Goal: Register for event/course

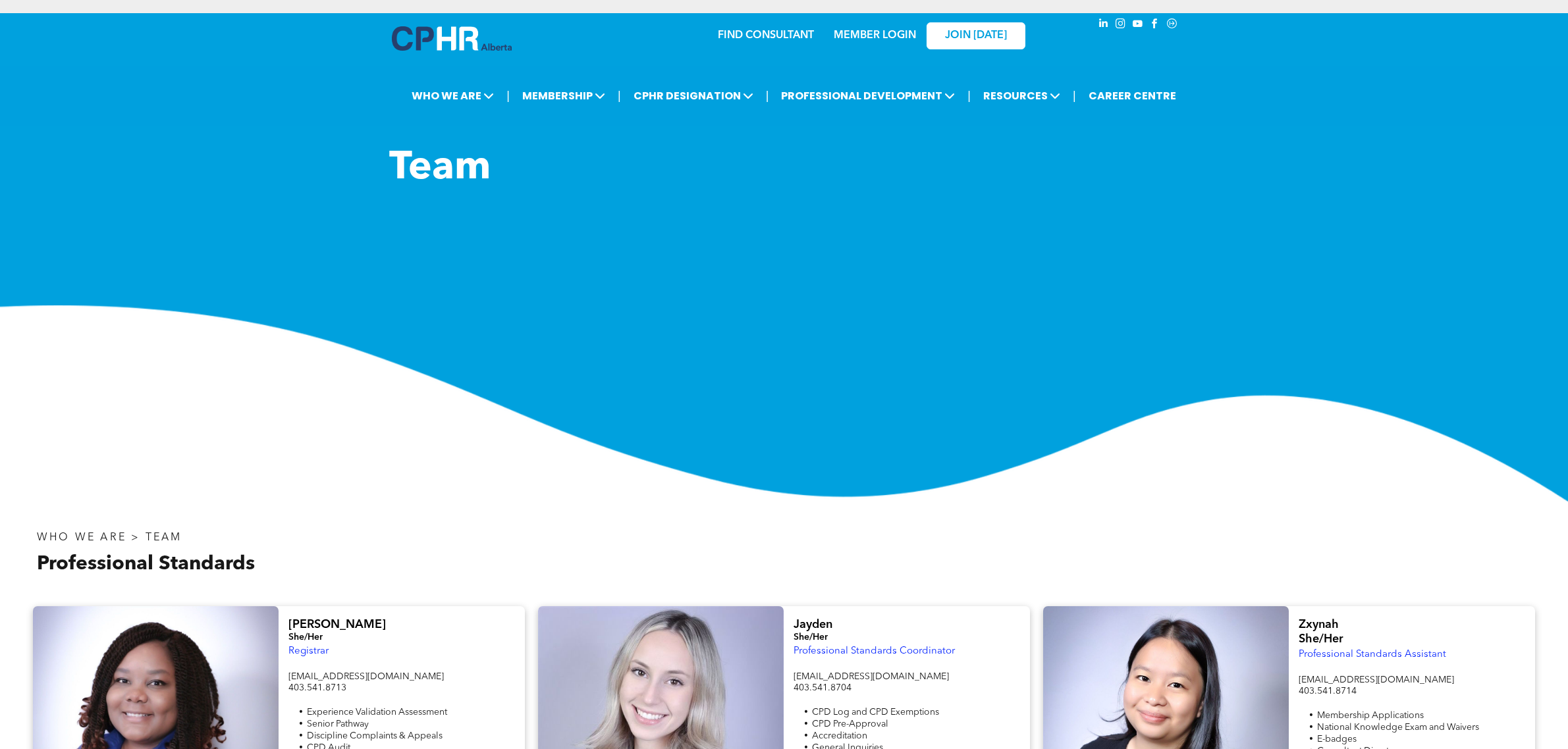
scroll to position [2666, 0]
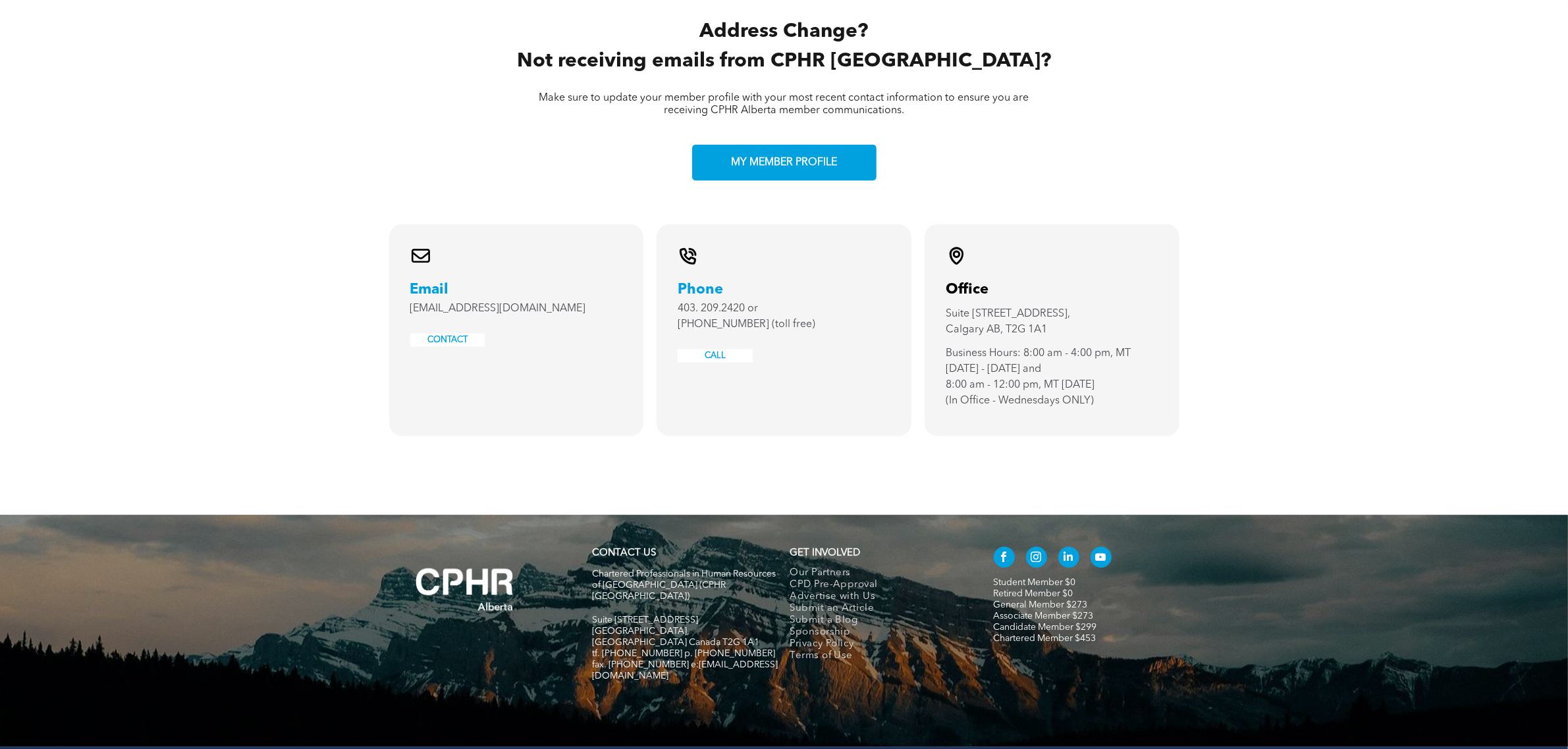
click at [1288, 237] on div "A black and white envelope icon on a white background. Email info@cphrab.ca CON…" at bounding box center [784, 370] width 1568 height 291
click at [1361, 206] on div "Address Change? Not receiving emails from CPHR Alberta? Make sure to update you…" at bounding box center [784, 82] width 1568 height 285
click at [1246, 235] on div "A black and white envelope icon on a white background. Email info@cphrab.ca CON…" at bounding box center [784, 370] width 1568 height 291
click at [261, 82] on div "Address Change? Not receiving emails from CPHR Alberta? Make sure to update you…" at bounding box center [784, 82] width 1568 height 285
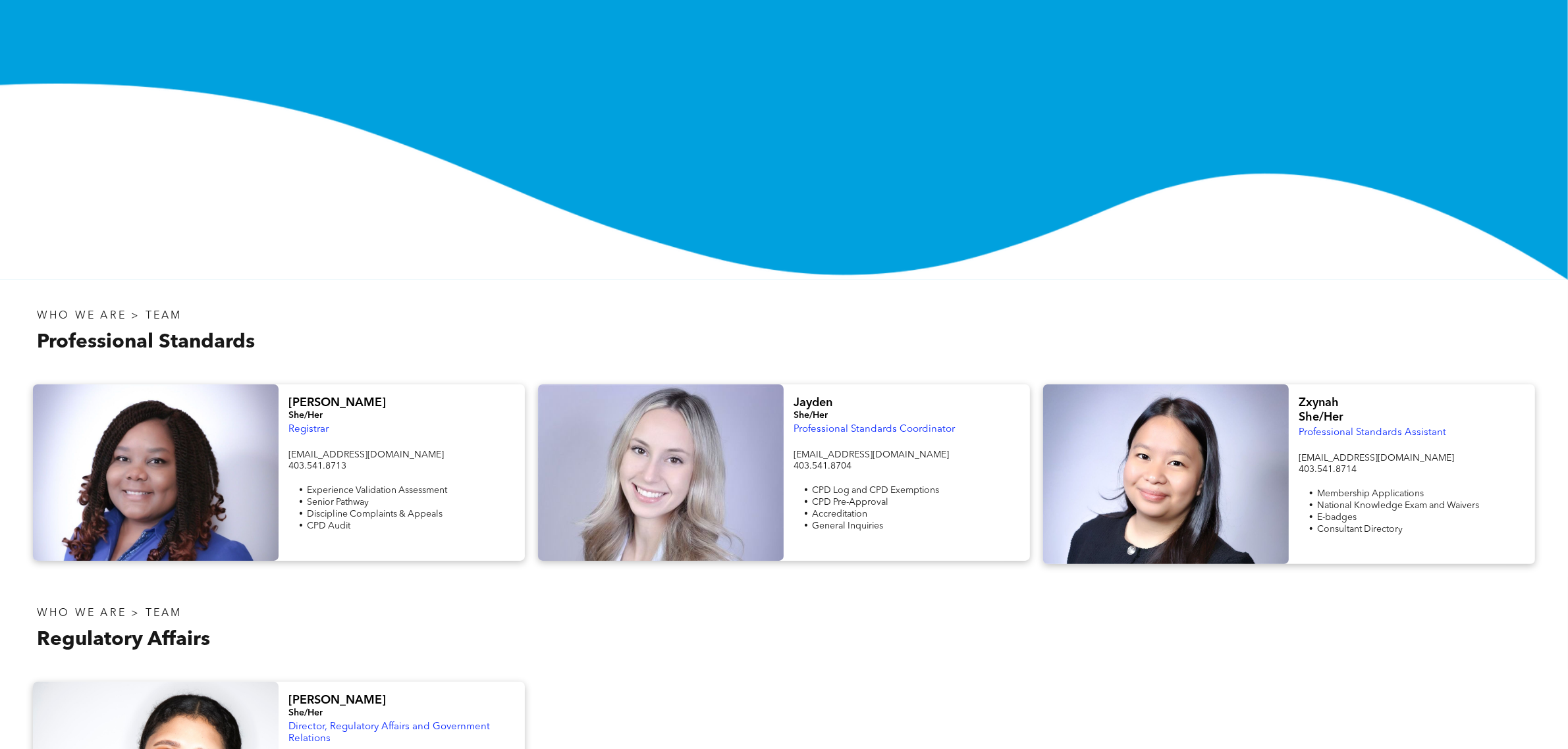
scroll to position [0, 0]
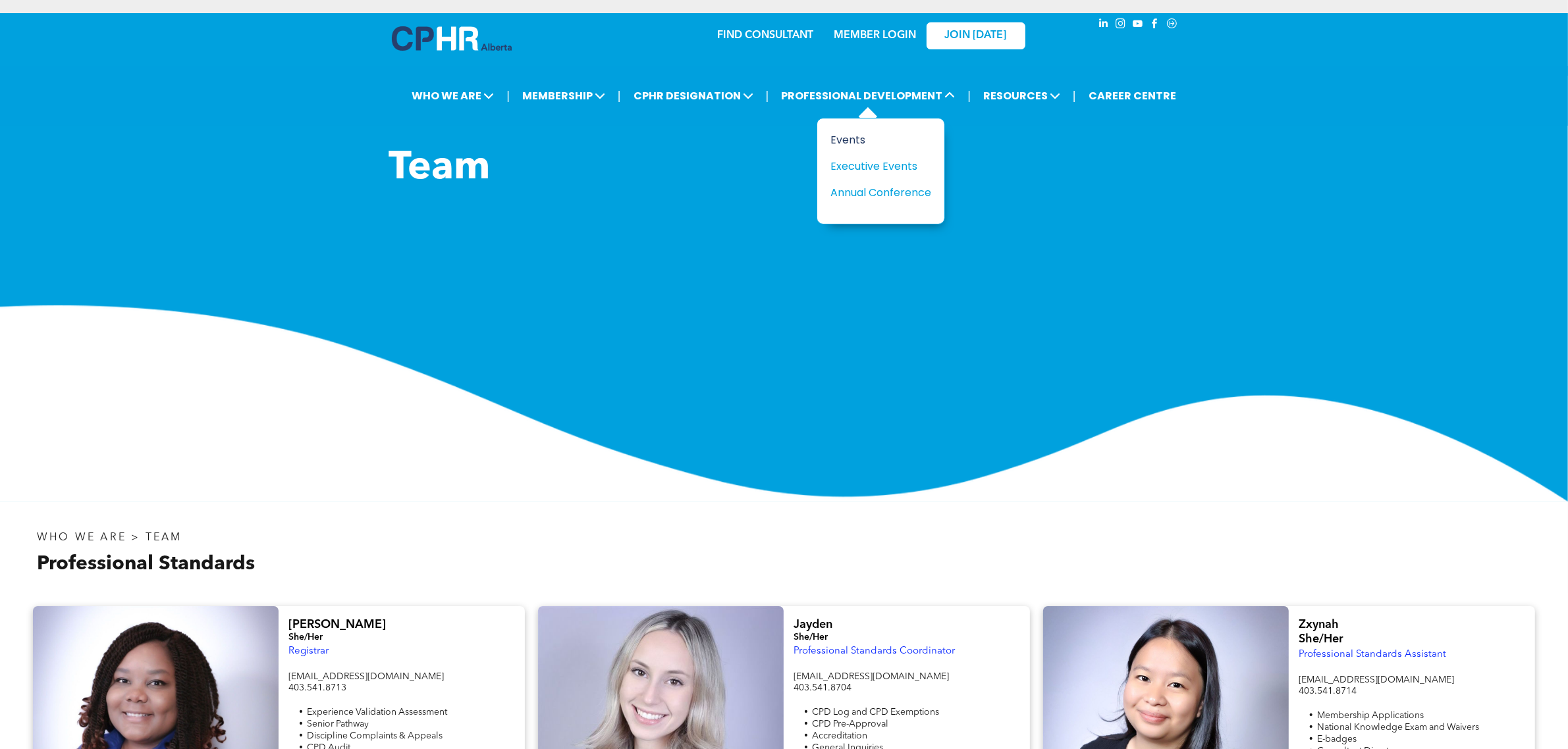
click at [858, 142] on div "Events" at bounding box center [876, 140] width 91 height 16
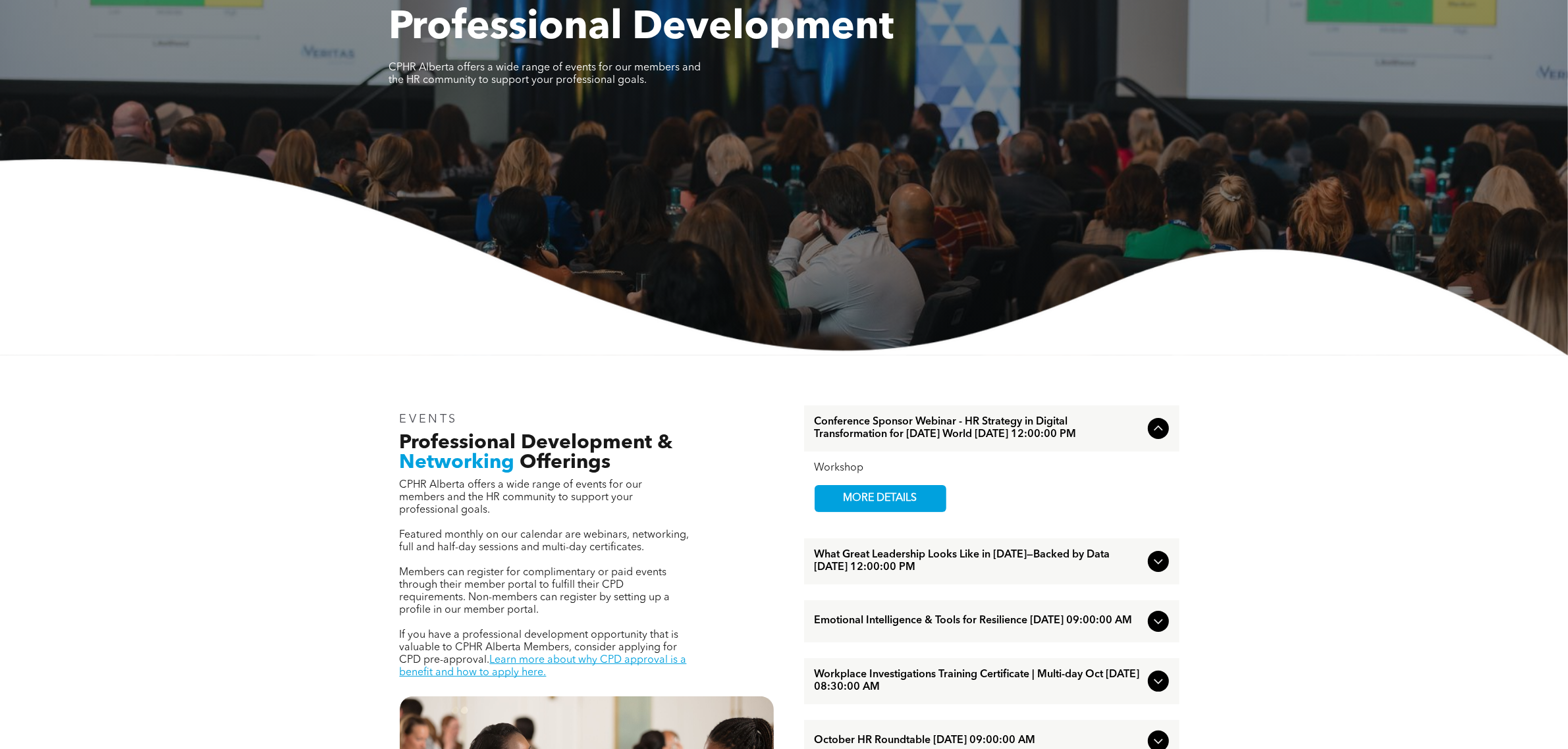
scroll to position [411, 0]
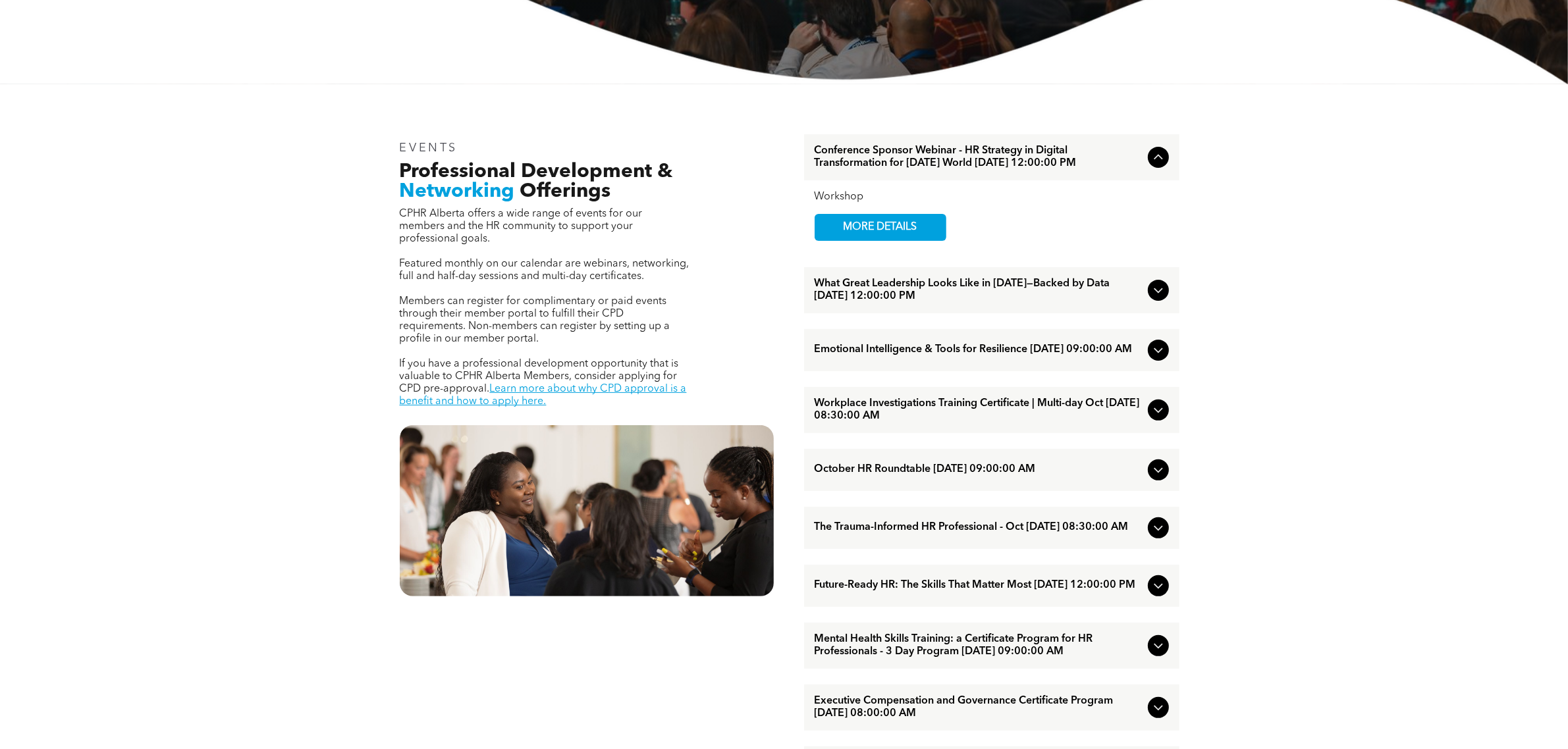
click at [945, 166] on span "Conference Sponsor Webinar - HR Strategy in Digital Transformation for [DATE] W…" at bounding box center [978, 157] width 328 height 25
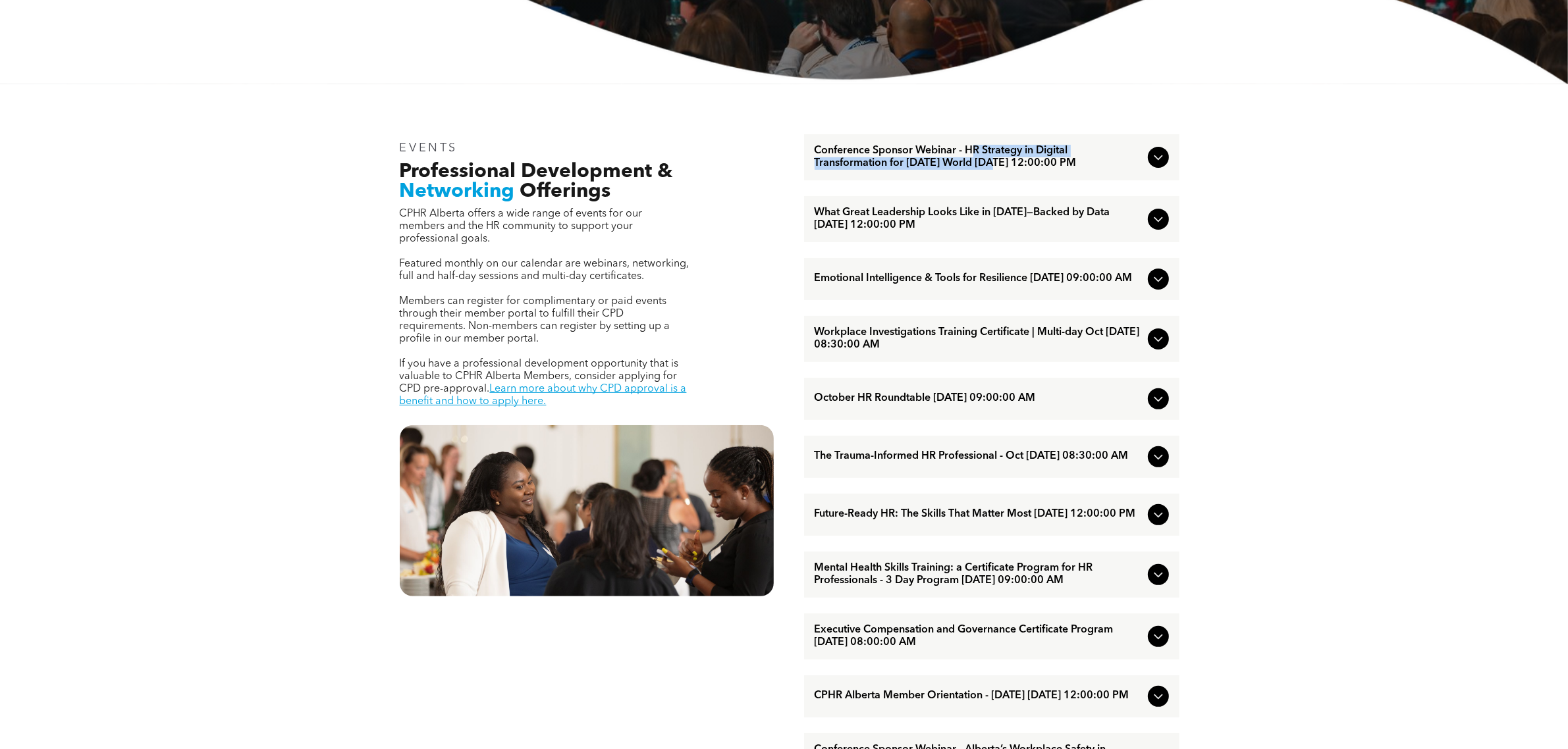
drag, startPoint x: 972, startPoint y: 152, endPoint x: 991, endPoint y: 159, distance: 20.2
click at [991, 159] on span "Conference Sponsor Webinar - HR Strategy in Digital Transformation for [DATE] W…" at bounding box center [978, 157] width 328 height 25
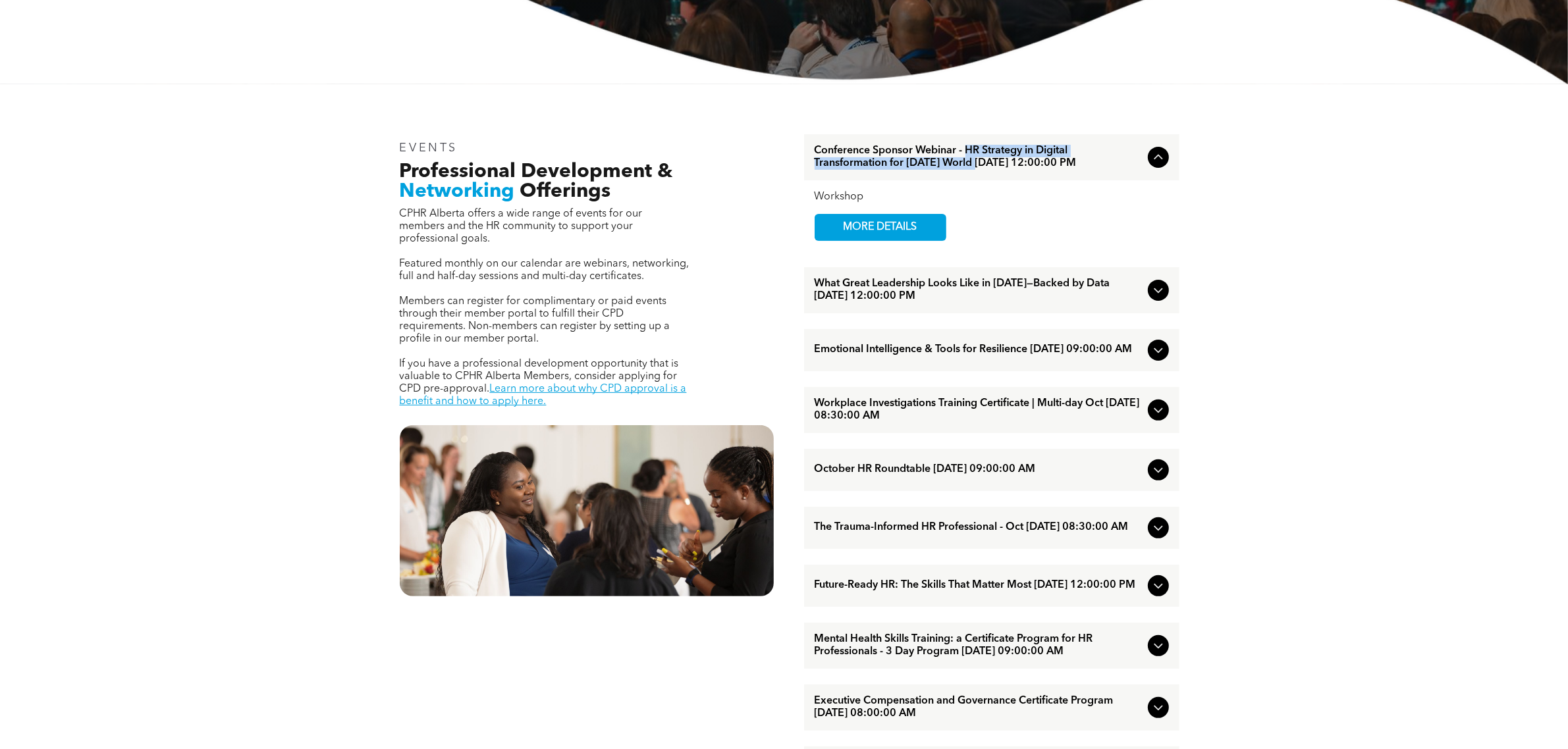
drag, startPoint x: 967, startPoint y: 150, endPoint x: 973, endPoint y: 166, distance: 17.1
click at [973, 166] on span "Conference Sponsor Webinar - HR Strategy in Digital Transformation for [DATE] W…" at bounding box center [978, 157] width 328 height 25
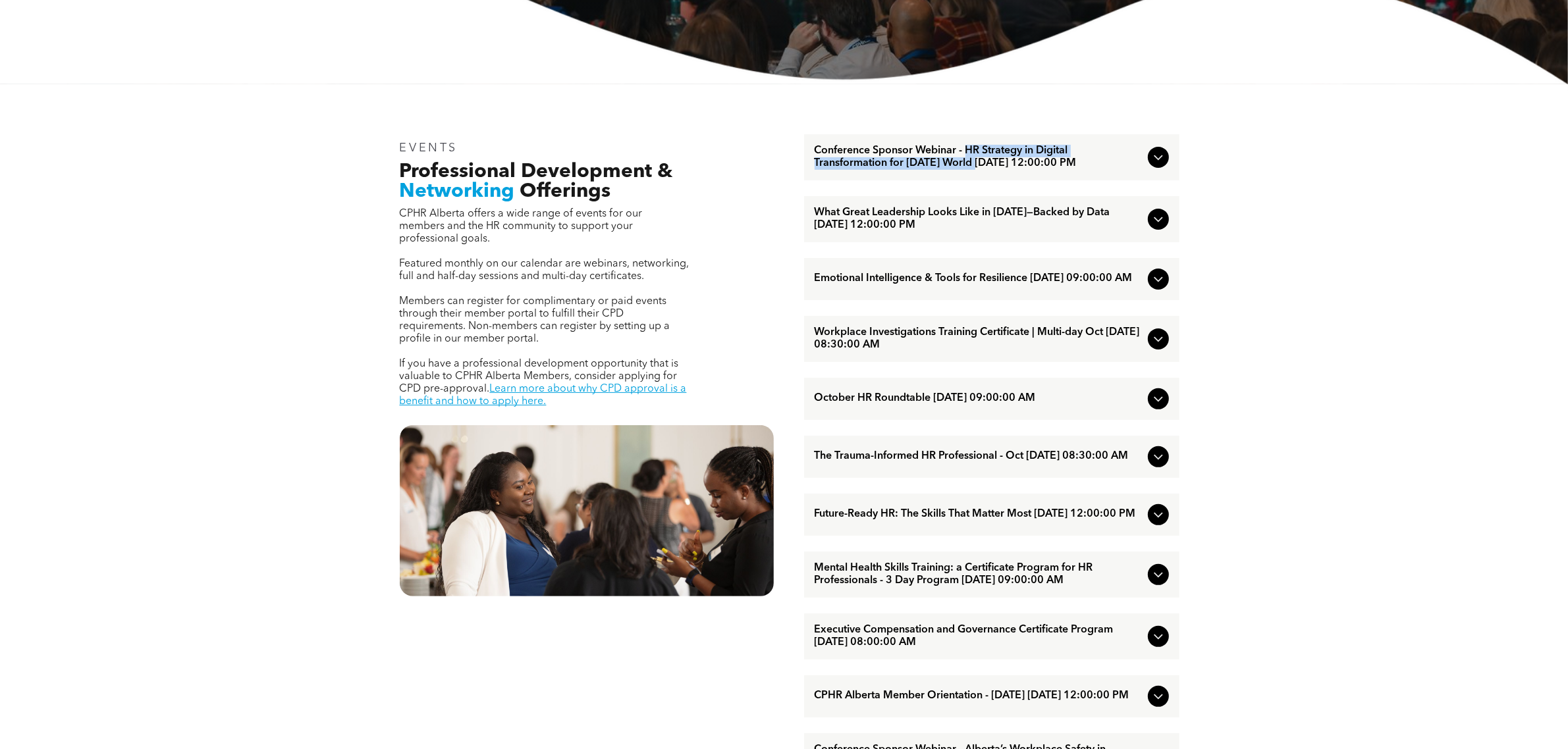
copy span "HR Strategy in Digital Transformation for [DATE] World"
click at [995, 170] on span "Conference Sponsor Webinar - HR Strategy in Digital Transformation for [DATE] W…" at bounding box center [978, 157] width 328 height 25
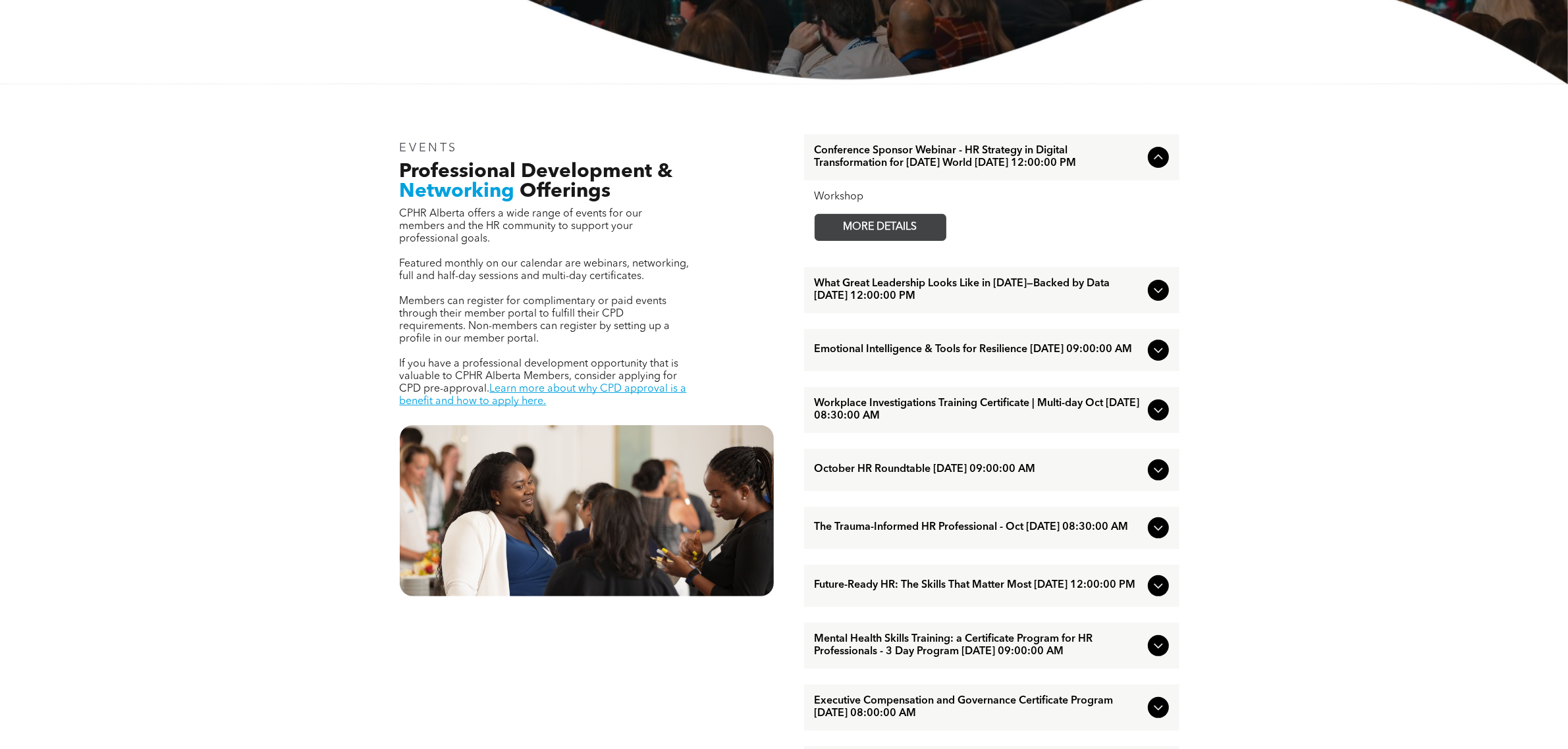
click at [914, 230] on span "MORE DETAILS" at bounding box center [881, 227] width 104 height 25
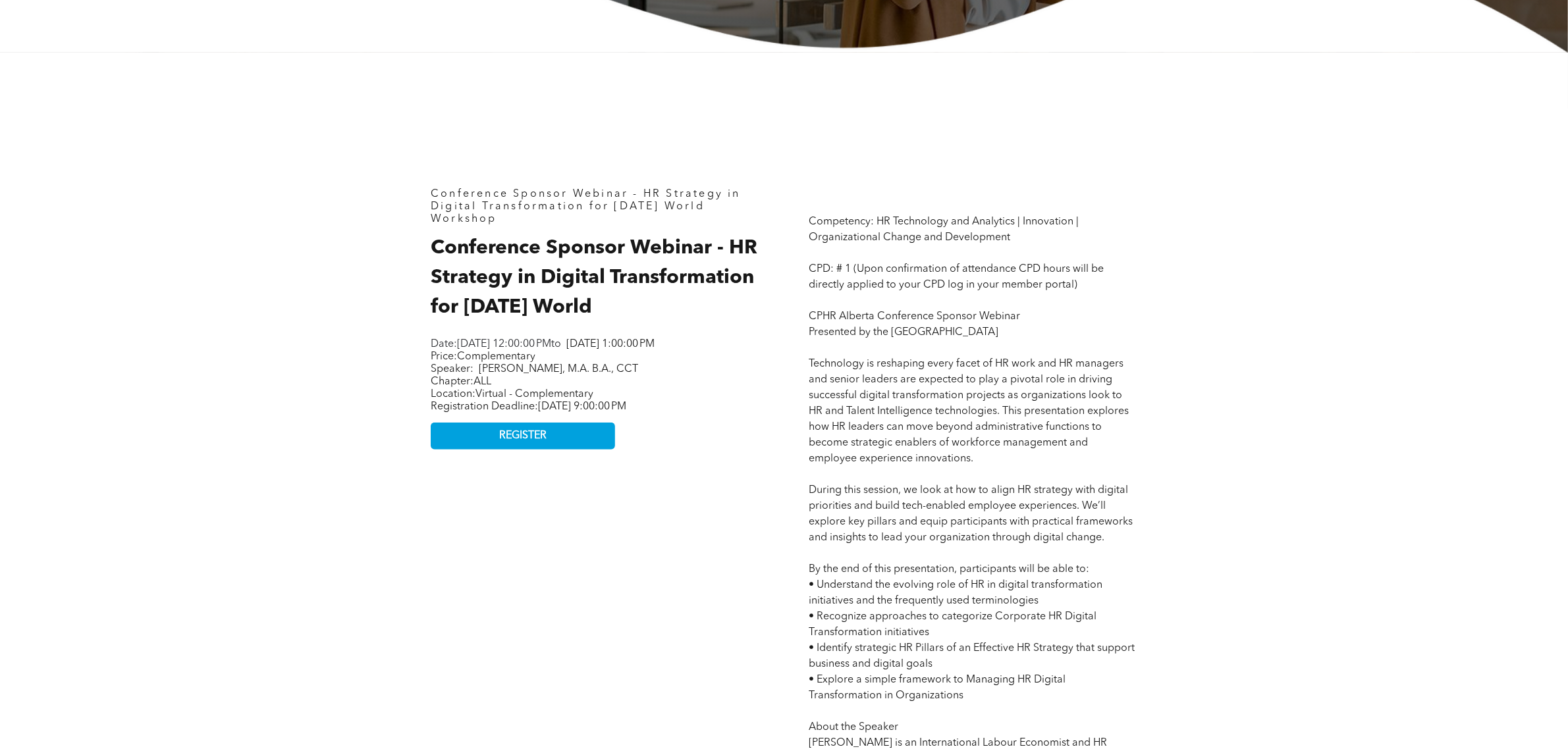
scroll to position [576, 0]
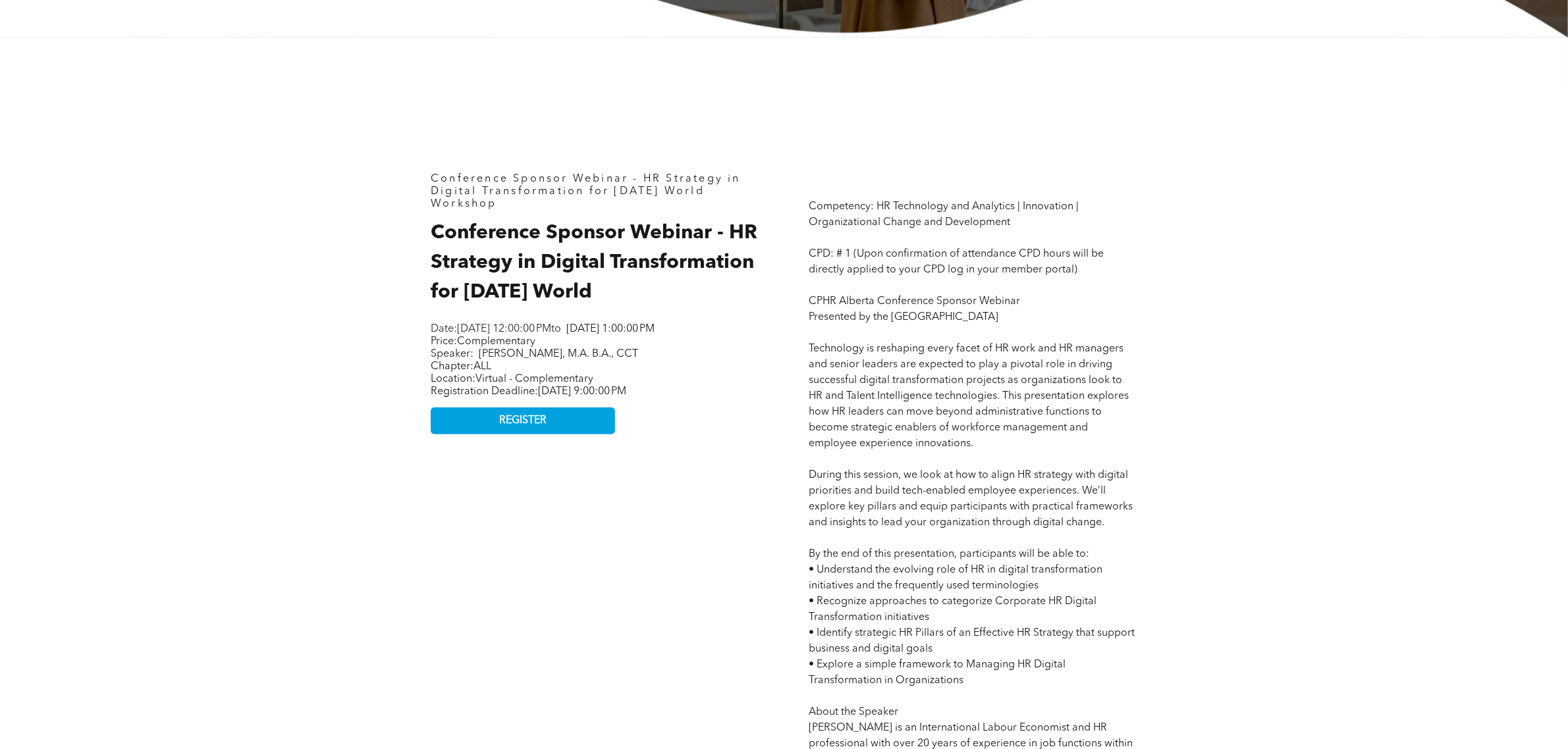
click at [1079, 302] on p "Competency: HR Technology and Analytics | Innovation | Organizational Change an…" at bounding box center [974, 633] width 328 height 869
click at [947, 243] on p "Competency: HR Technology and Analytics | Innovation | Organizational Change an…" at bounding box center [974, 633] width 328 height 869
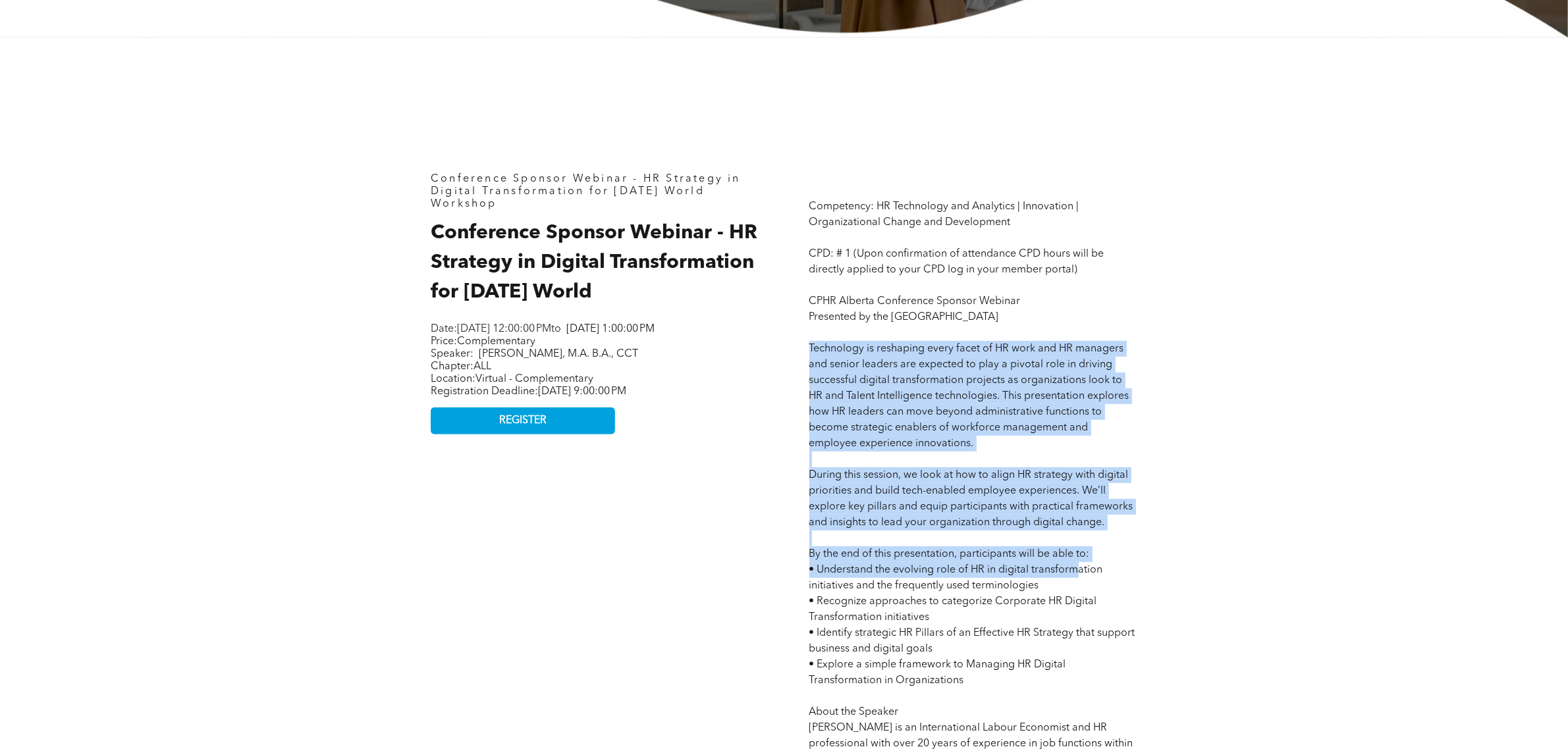
drag, startPoint x: 807, startPoint y: 347, endPoint x: 1081, endPoint y: 575, distance: 356.5
click at [1081, 575] on div "Competency: HR Technology and Analytics | Innovation | Organizational Change an…" at bounding box center [973, 620] width 349 height 916
drag, startPoint x: 1239, startPoint y: 341, endPoint x: 1212, endPoint y: 318, distance: 35.5
click at [1242, 340] on div "Conference Sponsor Webinar - HR Strategy in Digital Transformation for Today’s …" at bounding box center [784, 621] width 1568 height 1166
drag, startPoint x: 601, startPoint y: 293, endPoint x: 729, endPoint y: 241, distance: 138.2
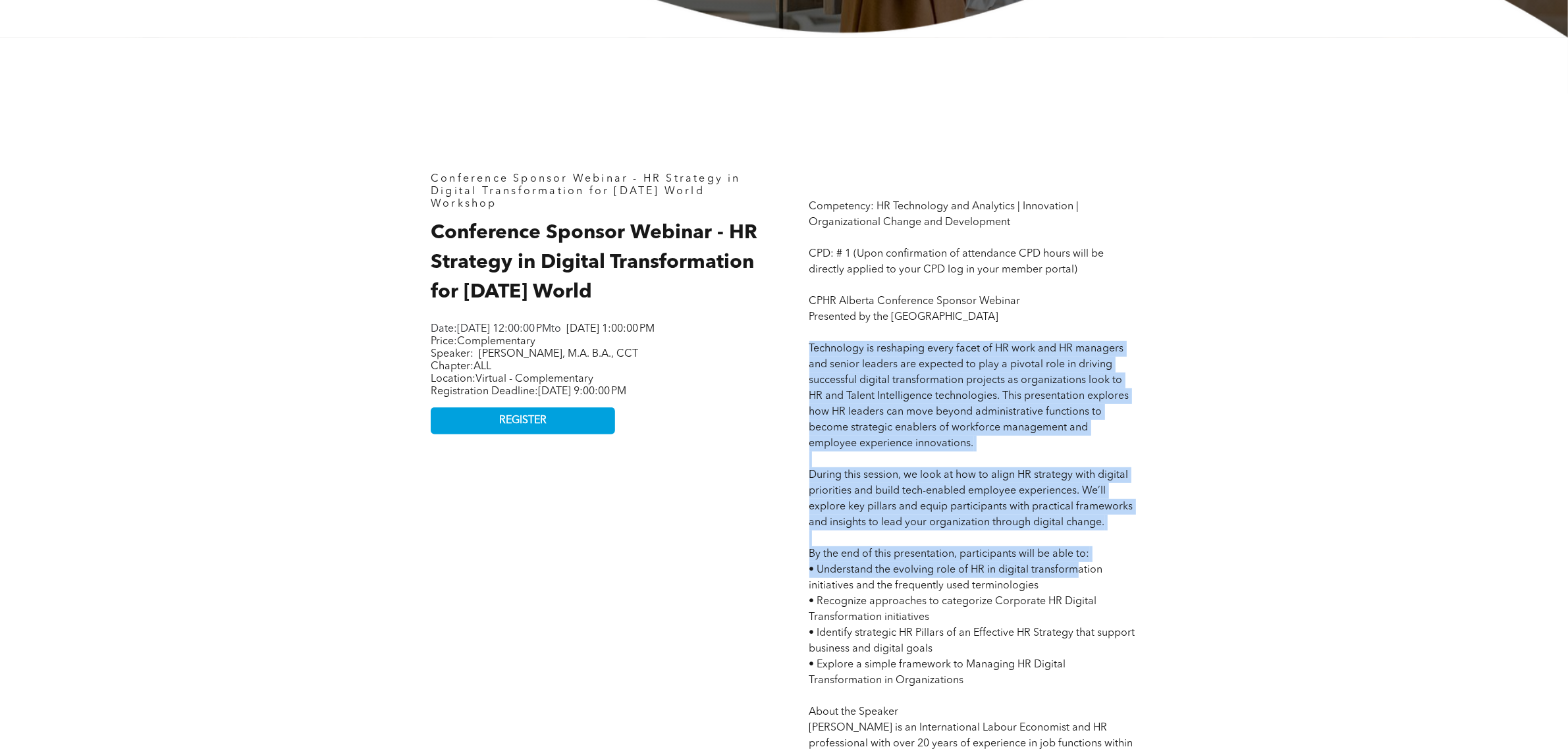
click at [729, 241] on h2 "Conference Sponsor Webinar - HR Strategy in Digital Transformation for Today’s …" at bounding box center [594, 263] width 328 height 89
copy span "HR Strategy in Digital Transformation for [DATE] World"
click at [1131, 395] on span "Competency: HR Technology and Analytics | Innovation | Organizational Change an…" at bounding box center [973, 633] width 327 height 863
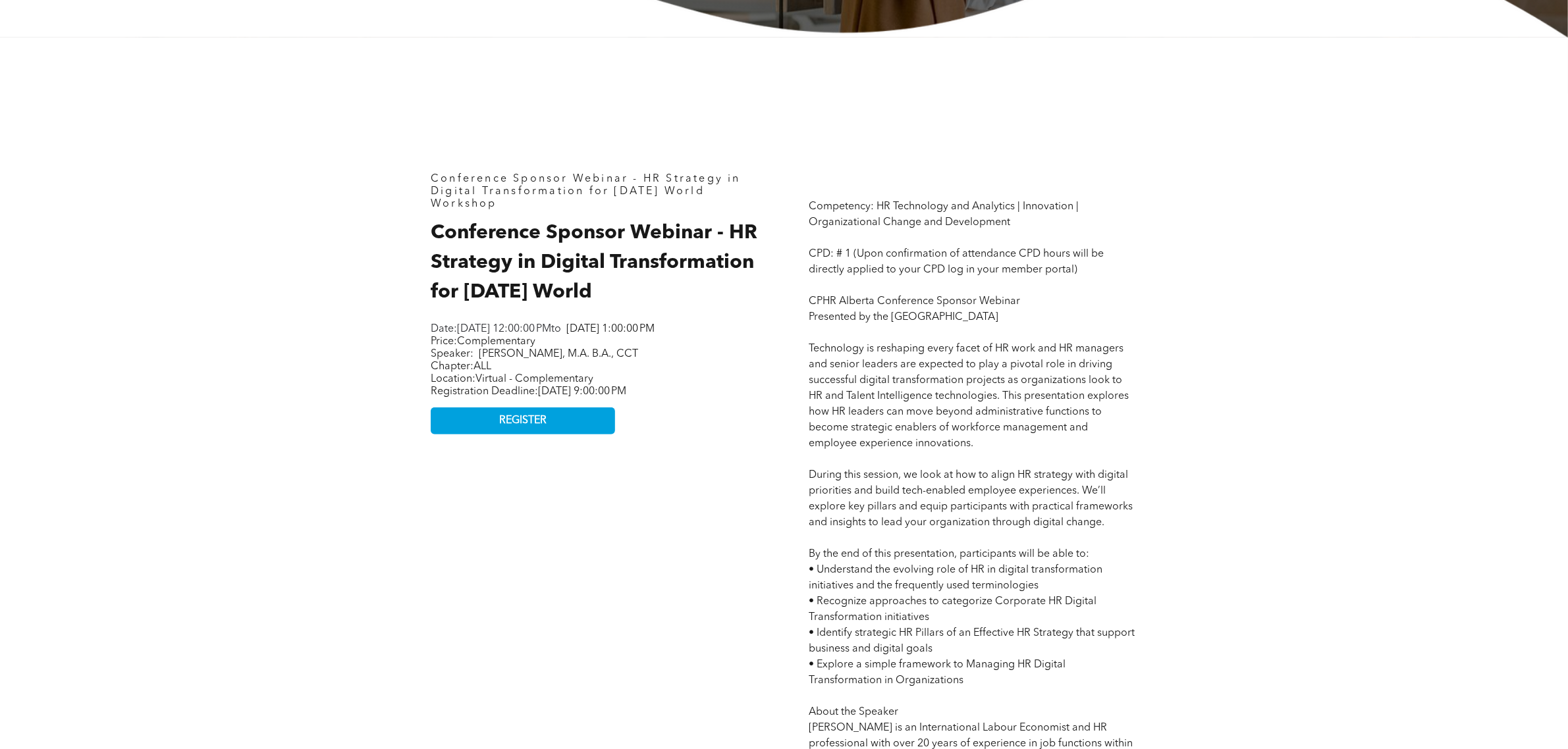
click at [891, 390] on span "Competency: HR Technology and Analytics | Innovation | Organizational Change an…" at bounding box center [973, 633] width 327 height 863
click at [834, 354] on p "Competency: HR Technology and Analytics | Innovation | Organizational Change an…" at bounding box center [974, 633] width 328 height 869
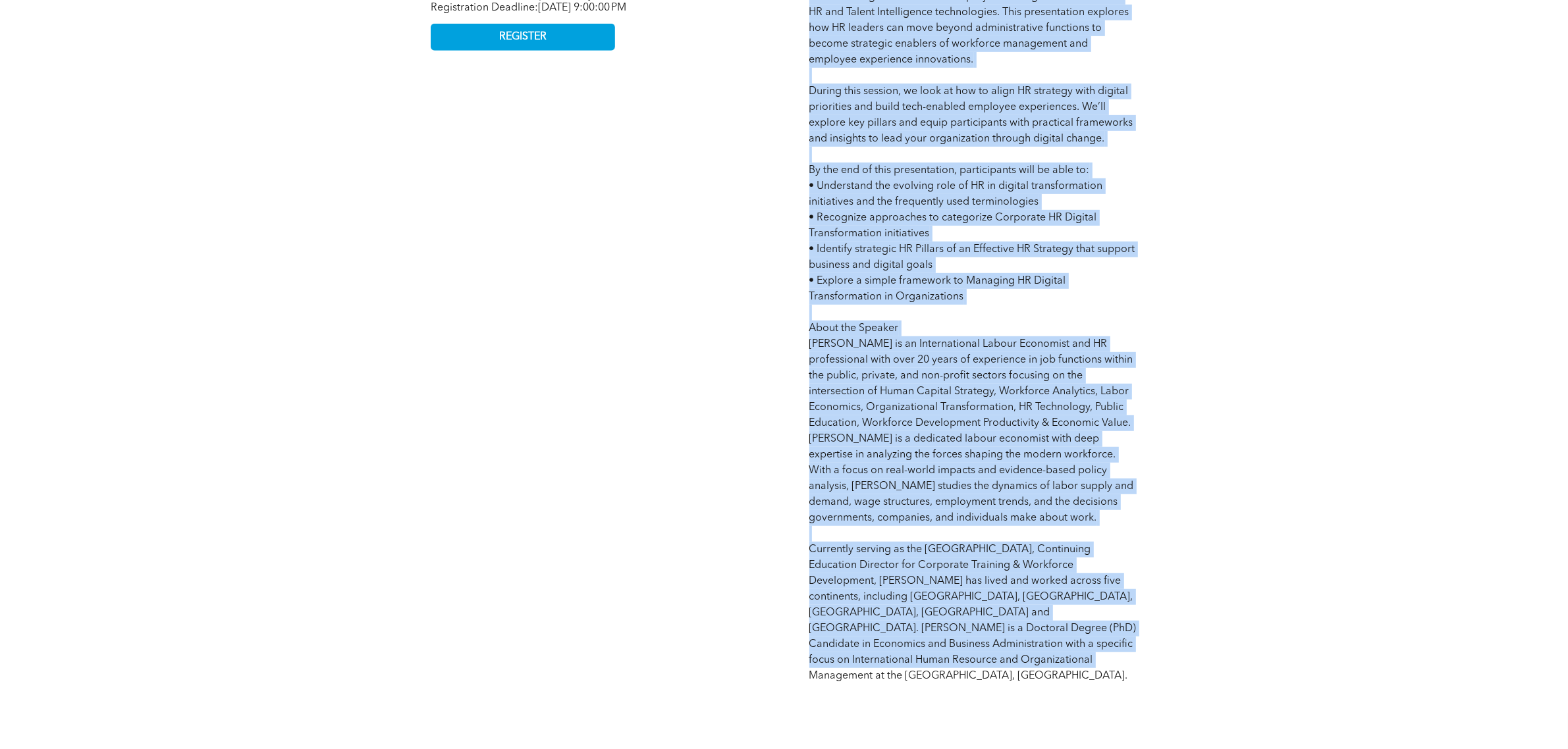
scroll to position [1055, 0]
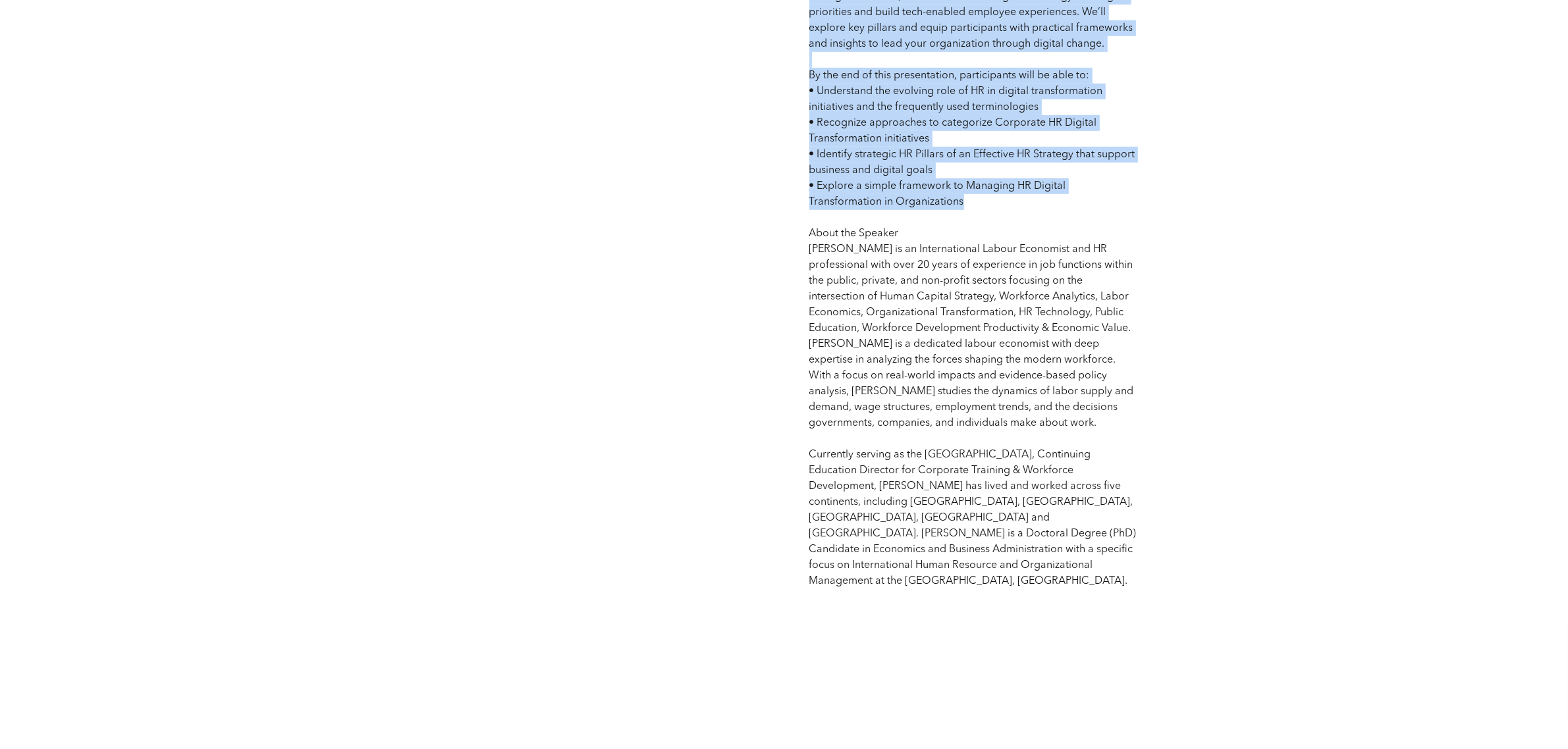
drag, startPoint x: 807, startPoint y: 349, endPoint x: 1150, endPoint y: 208, distance: 370.9
click at [1150, 208] on div "Conference Sponsor Webinar - HR Strategy in Digital Transformation for Today’s …" at bounding box center [784, 142] width 791 height 1166
copy span "Technology is reshaping every facet of HR work and HR managers and senior leade…"
drag, startPoint x: 1280, startPoint y: 297, endPoint x: 1279, endPoint y: 288, distance: 9.1
click at [1277, 297] on div "Conference Sponsor Webinar - HR Strategy in Digital Transformation for Today’s …" at bounding box center [784, 142] width 1568 height 1166
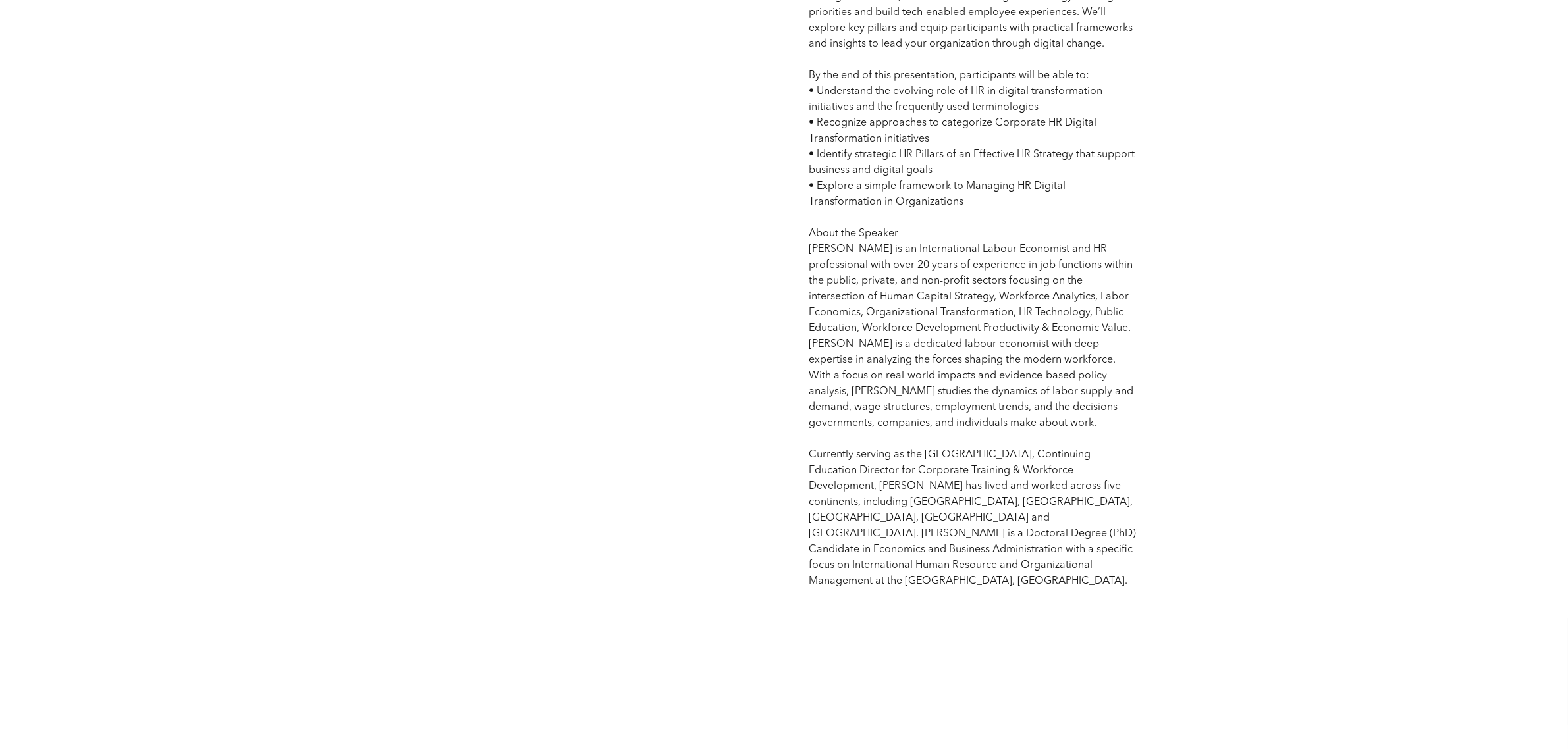
drag, startPoint x: 1006, startPoint y: 364, endPoint x: 620, endPoint y: 366, distance: 386.0
click at [1006, 365] on p "Competency: HR Technology and Analytics | Innovation | Organizational Change an…" at bounding box center [974, 155] width 328 height 869
click at [563, 365] on div "Conference Sponsor Webinar - HR Strategy in Digital Transformation for Today’s …" at bounding box center [594, 142] width 349 height 916
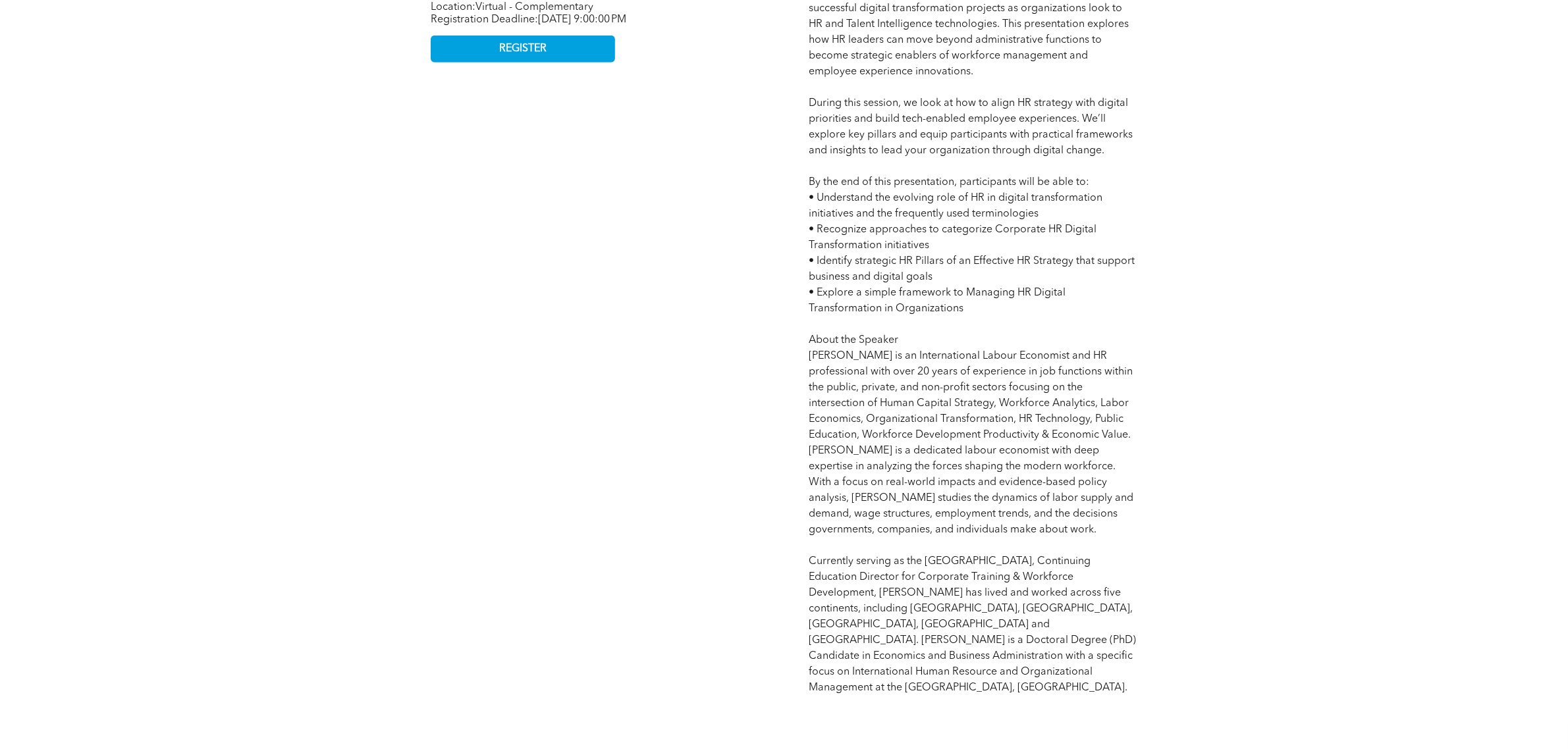
scroll to position [726, 0]
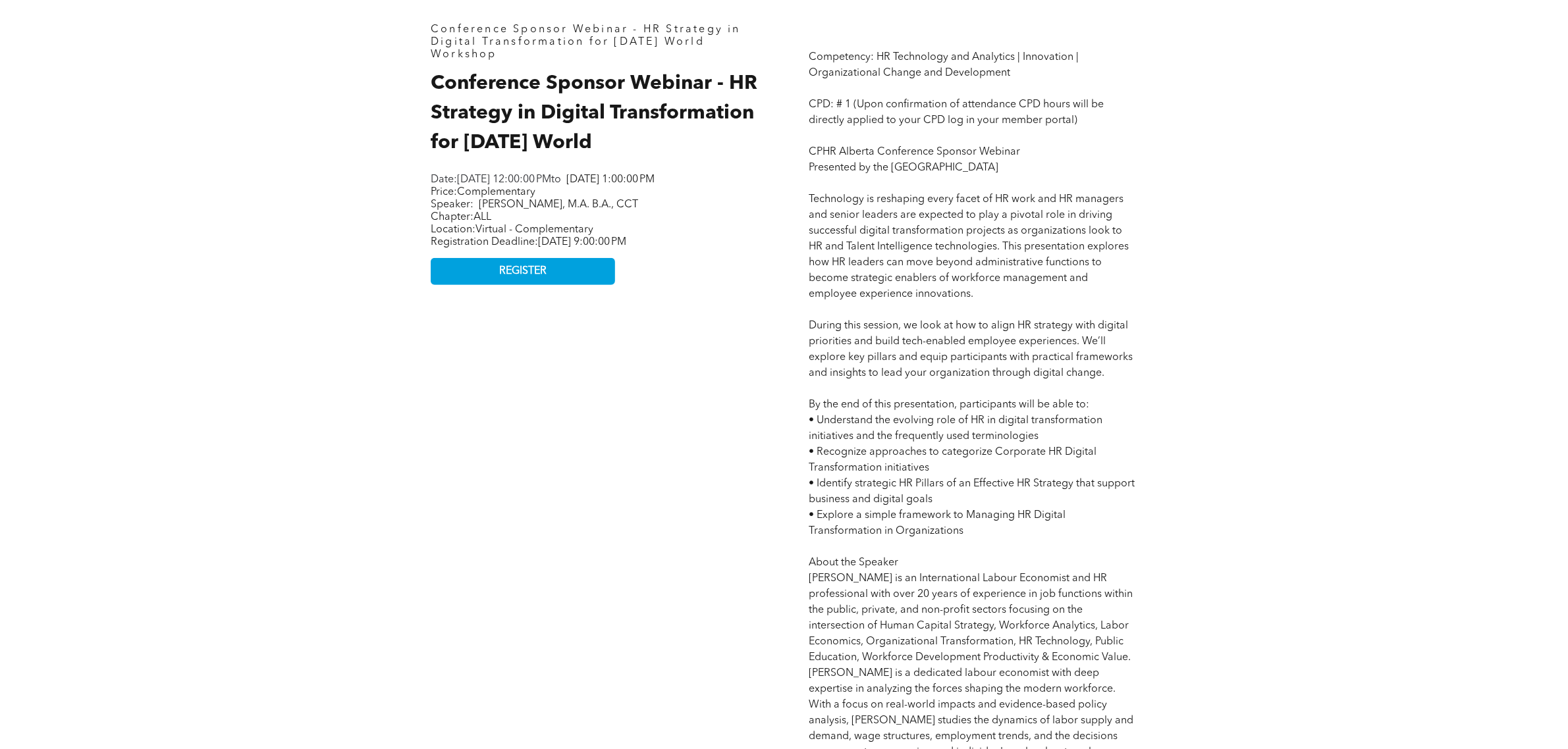
click at [1065, 345] on span "Competency: HR Technology and Analytics | Innovation | Organizational Change an…" at bounding box center [973, 484] width 327 height 863
drag, startPoint x: 1113, startPoint y: 465, endPoint x: 1140, endPoint y: 471, distance: 27.7
click at [1120, 467] on p "Competency: HR Technology and Analytics | Innovation | Organizational Change an…" at bounding box center [974, 484] width 328 height 869
drag, startPoint x: 1089, startPoint y: 453, endPoint x: 1085, endPoint y: 428, distance: 25.3
click at [1090, 452] on span "Competency: HR Technology and Analytics | Innovation | Organizational Change an…" at bounding box center [973, 484] width 327 height 863
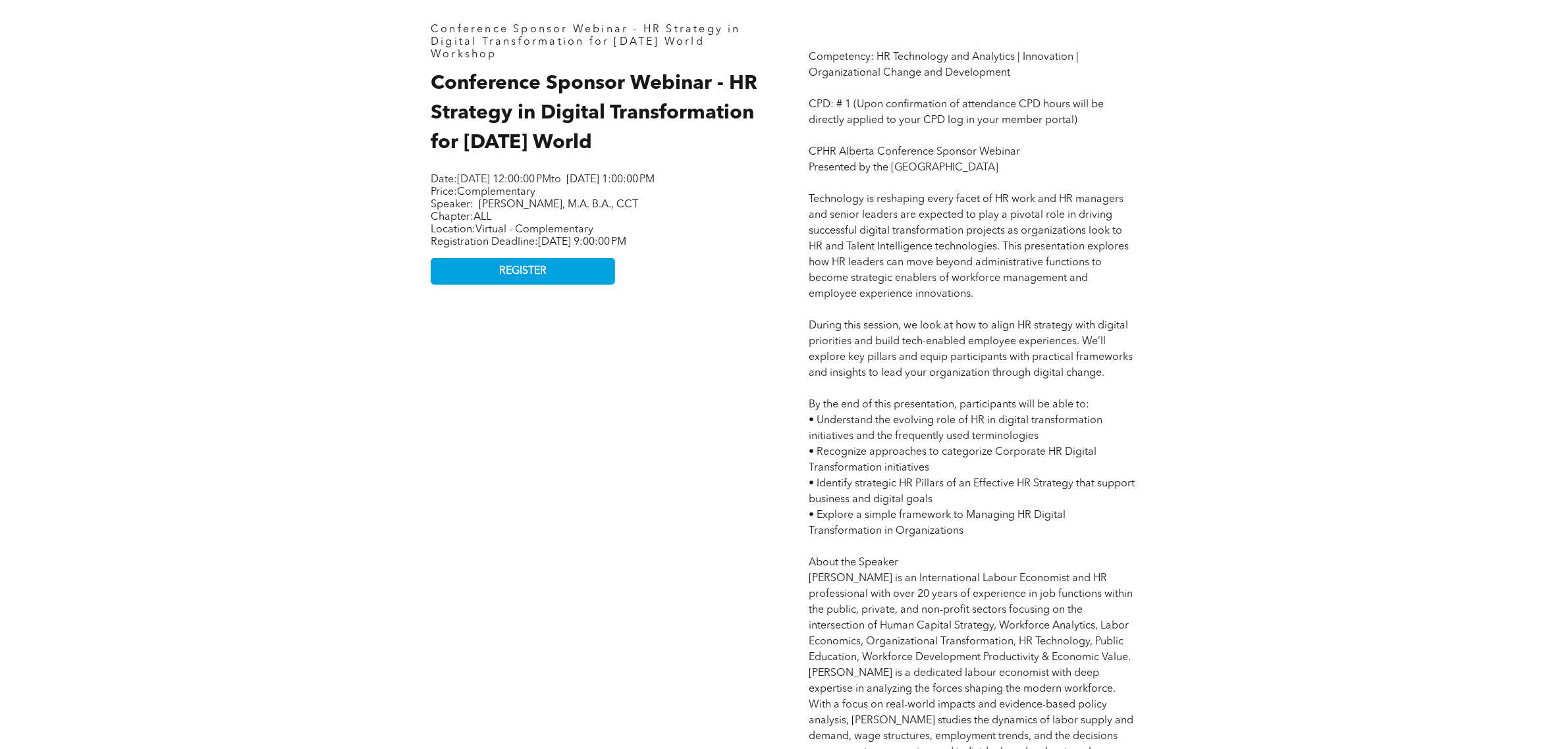
click at [1081, 416] on span "Competency: HR Technology and Analytics | Innovation | Organizational Change an…" at bounding box center [973, 484] width 327 height 863
click at [1064, 423] on span "Competency: HR Technology and Analytics | Innovation | Organizational Change an…" at bounding box center [973, 484] width 327 height 863
click at [1002, 439] on p "Competency: HR Technology and Analytics | Innovation | Organizational Change an…" at bounding box center [974, 484] width 328 height 869
click at [913, 293] on span "Competency: HR Technology and Analytics | Innovation | Organizational Change an…" at bounding box center [973, 484] width 327 height 863
drag, startPoint x: 968, startPoint y: 294, endPoint x: 980, endPoint y: 301, distance: 13.9
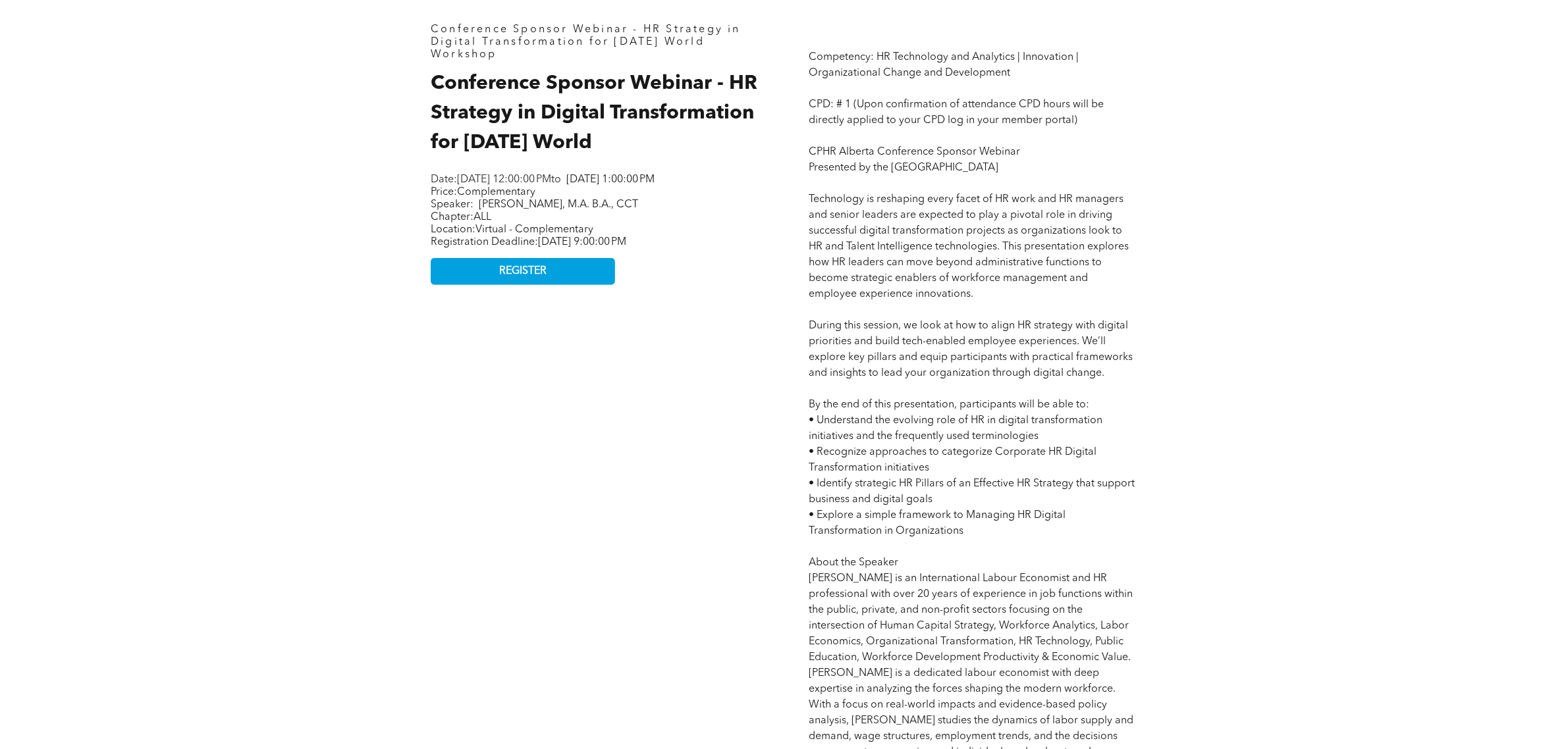
click at [969, 294] on p "Competency: HR Technology and Analytics | Innovation | Organizational Change an…" at bounding box center [974, 484] width 328 height 869
click at [1031, 333] on p "Competency: HR Technology and Analytics | Innovation | Organizational Change an…" at bounding box center [974, 484] width 328 height 869
click at [1028, 351] on span "Competency: HR Technology and Analytics | Innovation | Organizational Change an…" at bounding box center [973, 484] width 327 height 863
click at [1016, 363] on p "Competency: HR Technology and Analytics | Innovation | Organizational Change an…" at bounding box center [974, 484] width 328 height 869
click at [1061, 373] on span "Competency: HR Technology and Analytics | Innovation | Organizational Change an…" at bounding box center [973, 484] width 327 height 863
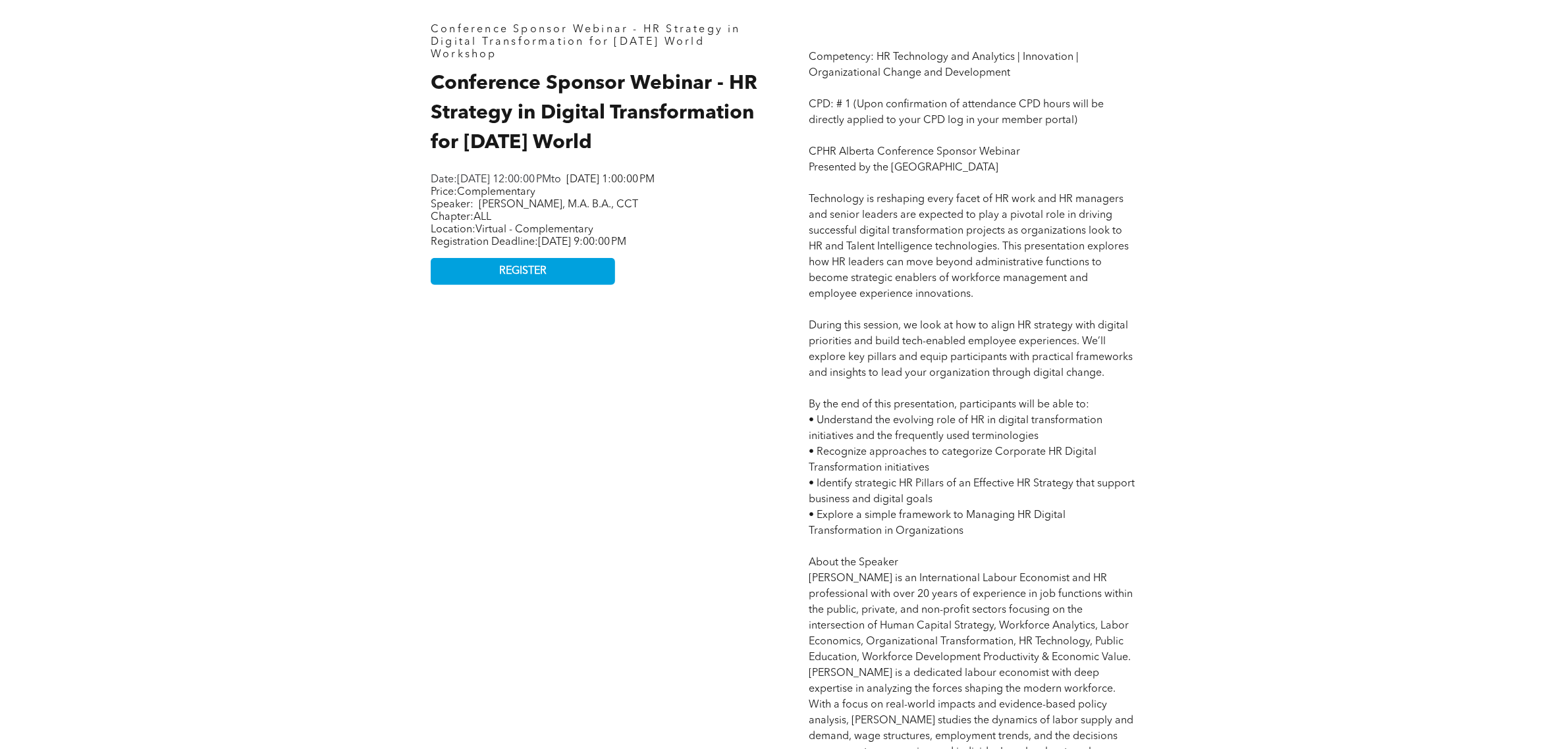
click at [1013, 354] on span "Competency: HR Technology and Analytics | Innovation | Organizational Change an…" at bounding box center [973, 484] width 327 height 863
click at [986, 369] on span "Competency: HR Technology and Analytics | Innovation | Organizational Change an…" at bounding box center [973, 484] width 327 height 863
click at [952, 374] on span "Competency: HR Technology and Analytics | Innovation | Organizational Change an…" at bounding box center [973, 484] width 327 height 863
drag, startPoint x: 960, startPoint y: 360, endPoint x: 965, endPoint y: 374, distance: 14.9
click at [961, 360] on span "Competency: HR Technology and Analytics | Innovation | Organizational Change an…" at bounding box center [973, 484] width 327 height 863
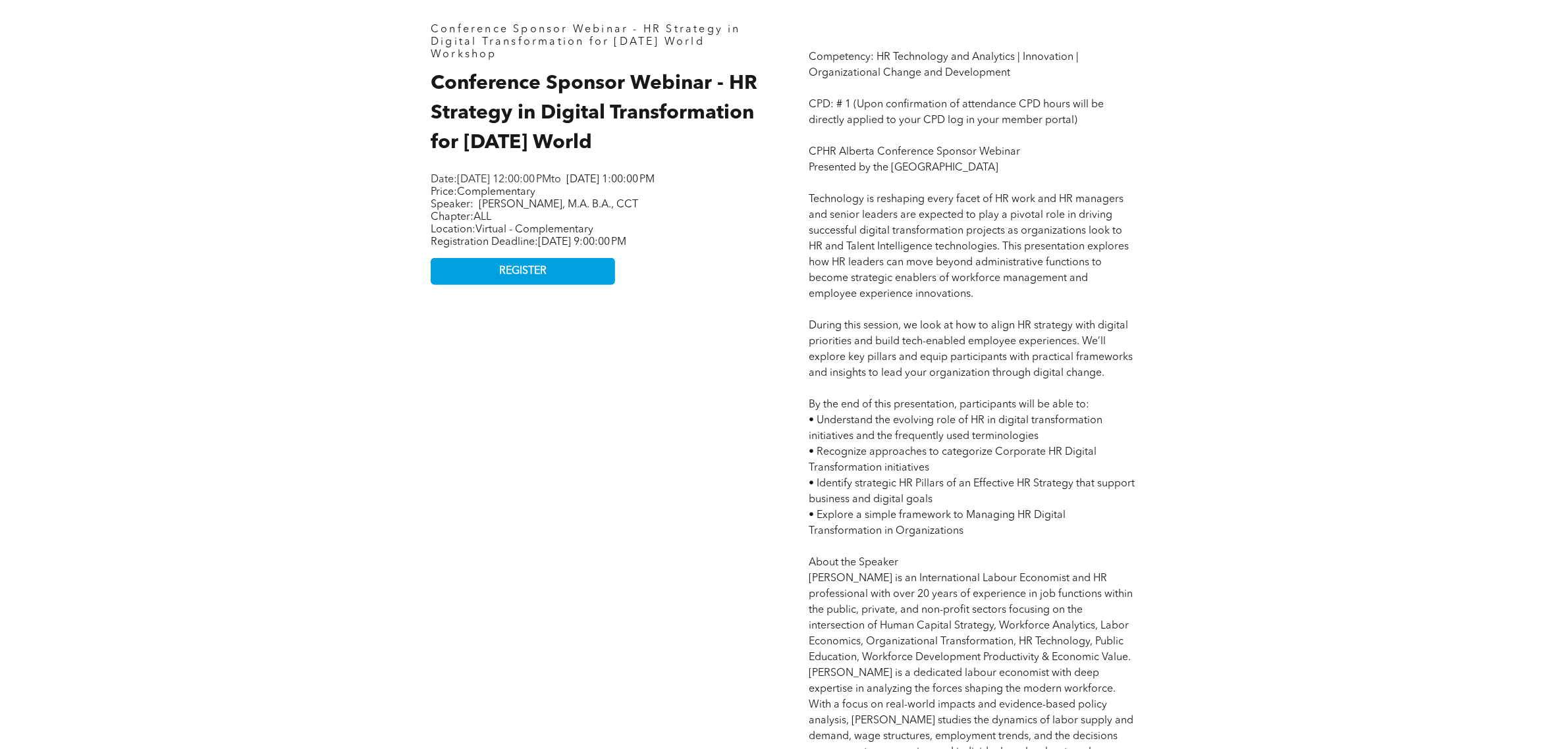
drag, startPoint x: 965, startPoint y: 374, endPoint x: 976, endPoint y: 365, distance: 14.2
click at [965, 374] on span "Competency: HR Technology and Analytics | Innovation | Organizational Change an…" at bounding box center [973, 484] width 327 height 863
click at [977, 365] on span "Competency: HR Technology and Analytics | Innovation | Organizational Change an…" at bounding box center [973, 484] width 327 height 863
click at [983, 506] on p "Competency: HR Technology and Analytics | Innovation | Organizational Change an…" at bounding box center [974, 484] width 328 height 869
click at [965, 539] on p "Competency: HR Technology and Analytics | Innovation | Organizational Change an…" at bounding box center [974, 484] width 328 height 869
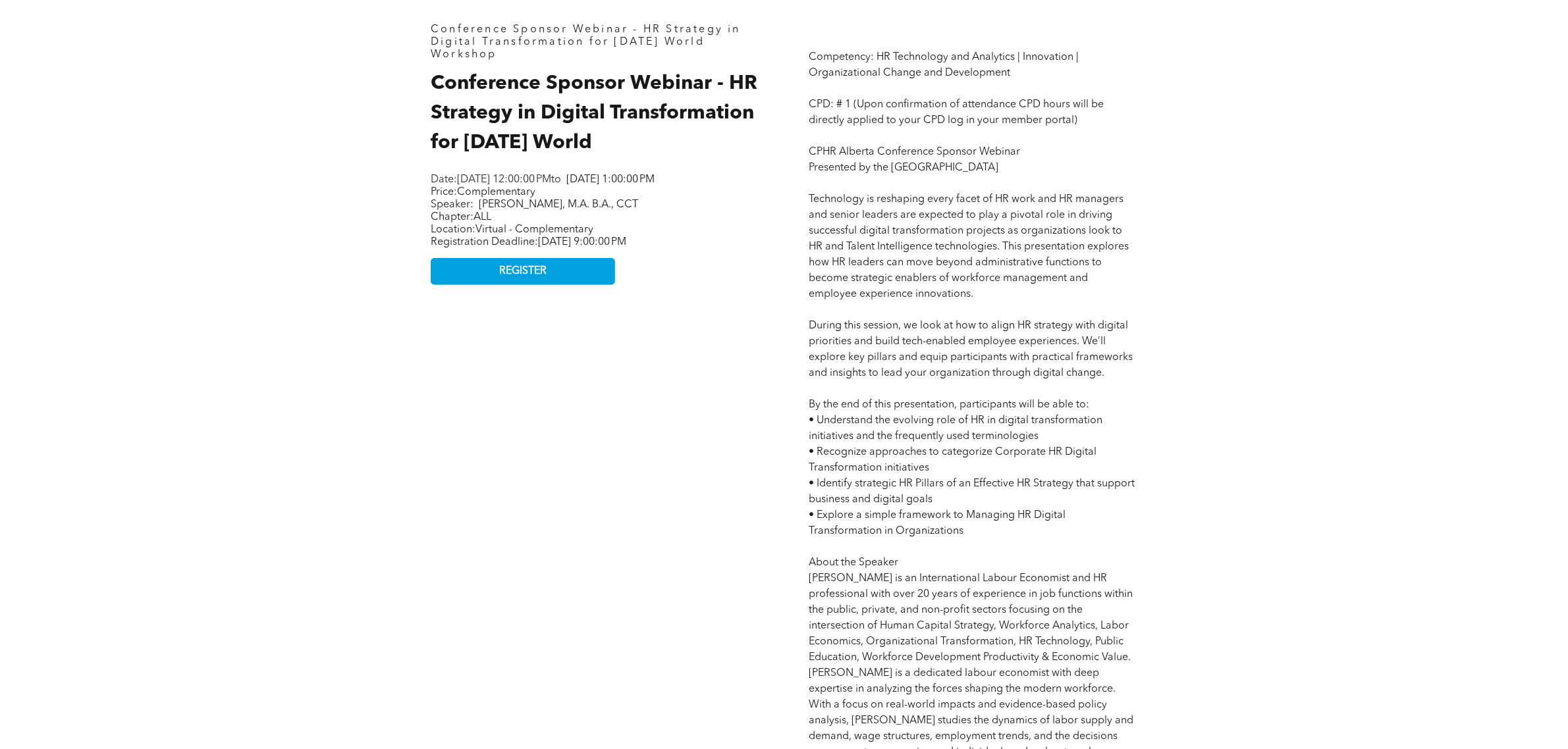
click at [968, 511] on span "Competency: HR Technology and Analytics | Innovation | Organizational Change an…" at bounding box center [973, 484] width 327 height 863
click at [1037, 304] on p "Competency: HR Technology and Analytics | Innovation | Organizational Change an…" at bounding box center [974, 484] width 328 height 869
click at [1036, 285] on p "Competency: HR Technology and Analytics | Innovation | Organizational Change an…" at bounding box center [974, 484] width 328 height 869
click at [939, 250] on span "Competency: HR Technology and Analytics | Innovation | Organizational Change an…" at bounding box center [973, 484] width 327 height 863
